Goal: Information Seeking & Learning: Learn about a topic

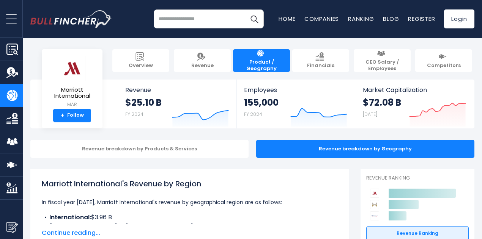
click at [344, 9] on div "Recent searches Trending searches Apple Overview" at bounding box center [252, 19] width 444 height 38
click at [189, 16] on input "search" at bounding box center [209, 18] width 110 height 19
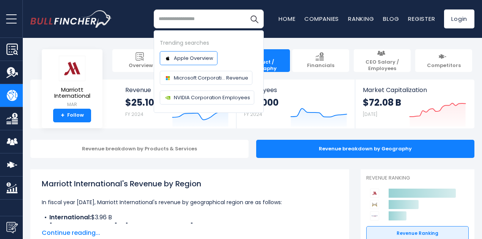
click at [181, 58] on span "Apple Overview" at bounding box center [193, 58] width 39 height 8
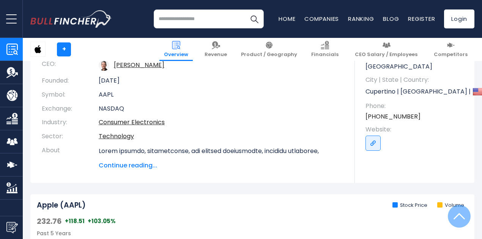
scroll to position [106, 0]
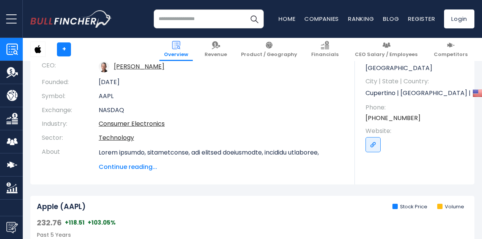
click at [191, 21] on input "search" at bounding box center [209, 18] width 110 height 19
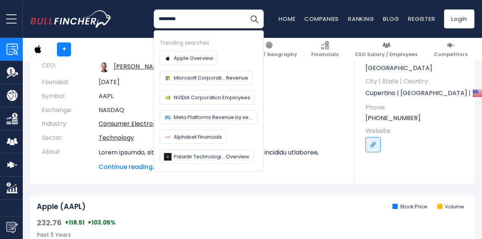
type input "*********"
click at [245, 9] on button "Search" at bounding box center [254, 18] width 19 height 19
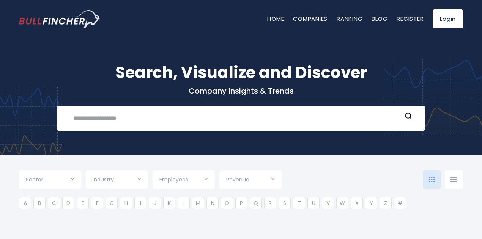
type input "***"
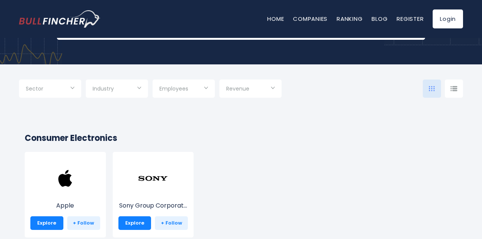
scroll to position [106, 0]
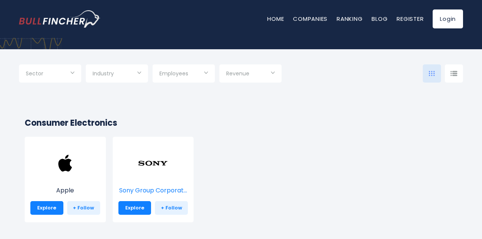
click at [147, 160] on img at bounding box center [153, 163] width 30 height 30
click at [154, 176] on img at bounding box center [153, 163] width 30 height 30
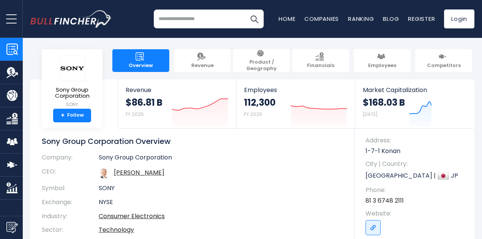
click at [325, 160] on td "Sony Group Corporation" at bounding box center [221, 159] width 245 height 11
click at [210, 21] on input "search" at bounding box center [209, 18] width 110 height 19
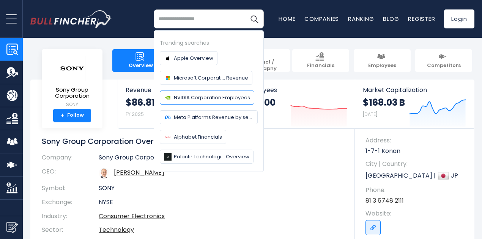
click at [193, 99] on span "NVIDIA Corporation Employees" at bounding box center [212, 98] width 76 height 8
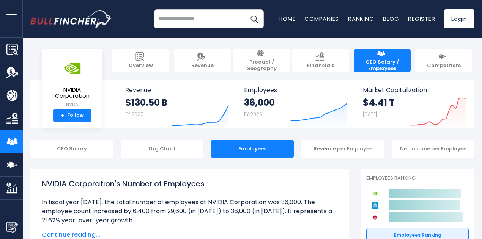
click at [192, 21] on input "search" at bounding box center [209, 18] width 110 height 19
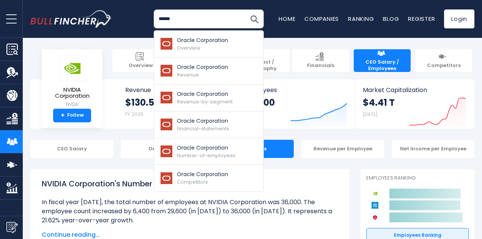
type input "******"
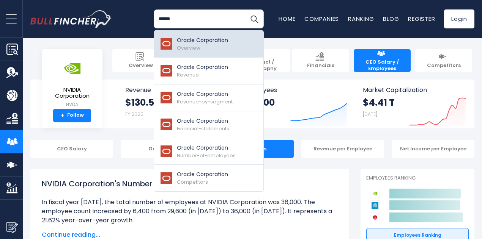
click at [165, 41] on img at bounding box center [166, 44] width 13 height 12
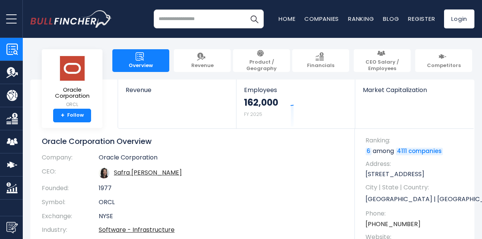
click at [341, 164] on div "Oracle Corporation Overview Company: Oracle Corporation CEO: Safra Ada Catz Fou…" at bounding box center [198, 207] width 313 height 141
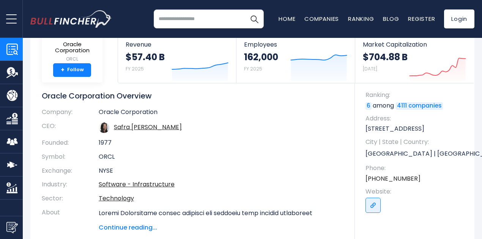
scroll to position [35, 0]
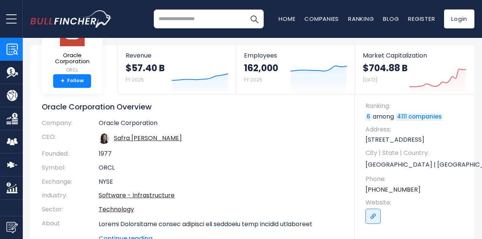
click at [269, 170] on td "ORCL" at bounding box center [221, 168] width 245 height 14
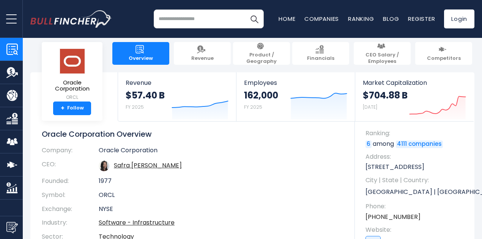
scroll to position [0, 0]
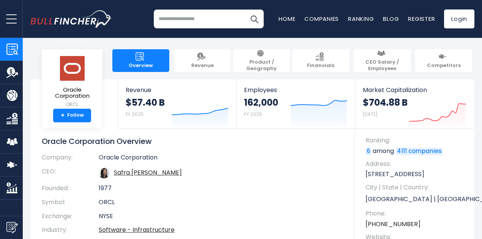
click at [206, 22] on input "search" at bounding box center [209, 18] width 110 height 19
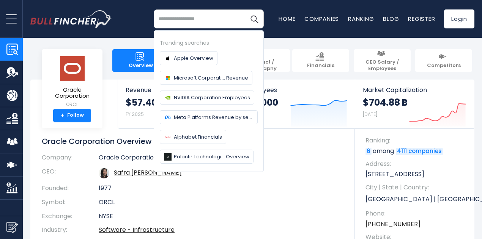
click at [280, 145] on h1 "Oracle Corporation Overview" at bounding box center [192, 142] width 301 height 10
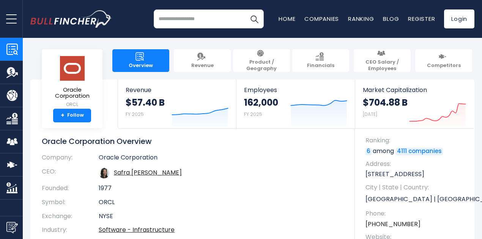
click at [313, 144] on h1 "Oracle Corporation Overview" at bounding box center [192, 142] width 301 height 10
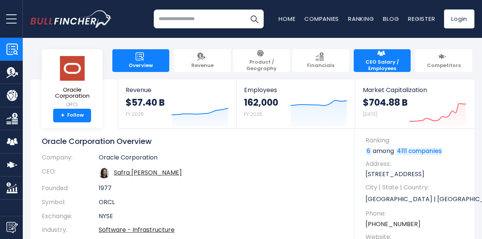
click at [368, 59] on span "CEO Salary / Employees" at bounding box center [381, 65] width 49 height 13
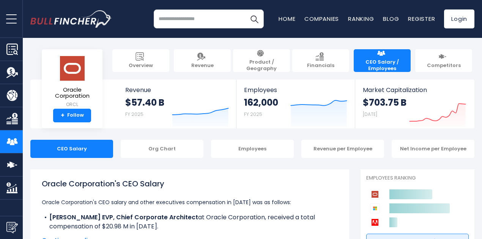
click at [213, 10] on input "search" at bounding box center [209, 18] width 110 height 19
type input "**********"
click at [245, 9] on button "Search" at bounding box center [254, 18] width 19 height 19
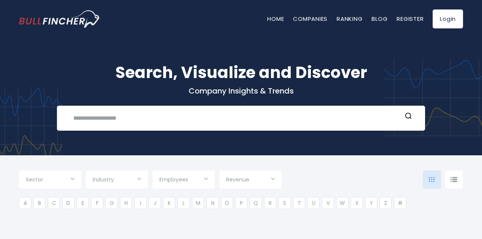
type input "***"
click at [306, 108] on div "Recent searches Trending searches Apple Overview" at bounding box center [241, 118] width 368 height 25
click at [304, 116] on input "text" at bounding box center [235, 118] width 333 height 14
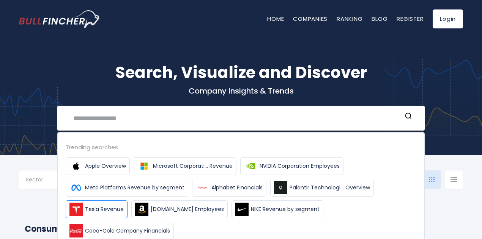
click at [107, 210] on span "Tesla Revenue" at bounding box center [104, 210] width 39 height 8
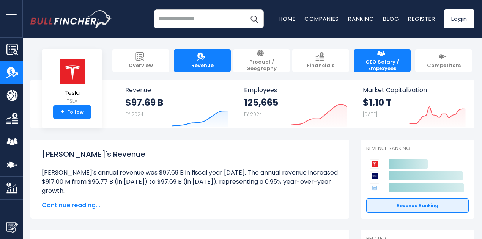
click at [388, 63] on span "CEO Salary / Employees" at bounding box center [381, 65] width 49 height 13
